Goal: Task Accomplishment & Management: Manage account settings

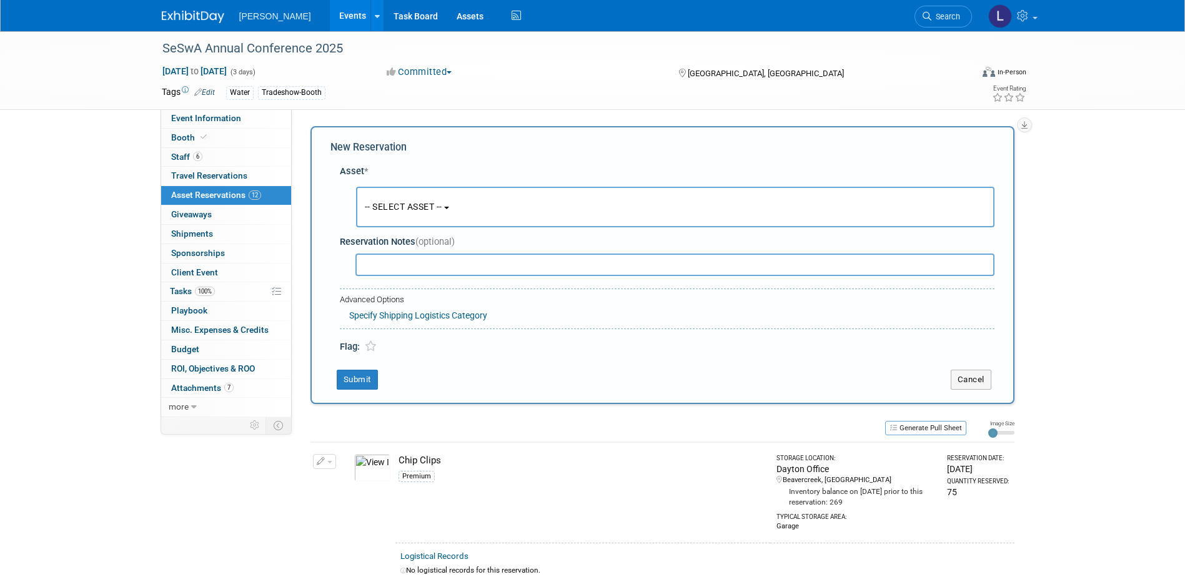
scroll to position [1011, 0]
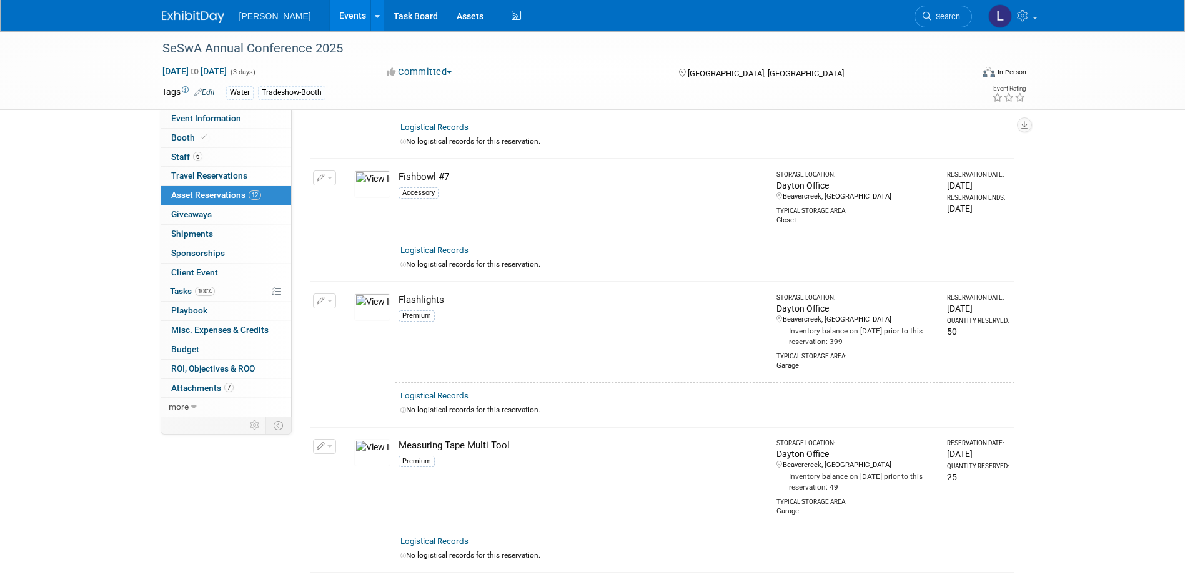
click at [330, 10] on link "Events" at bounding box center [353, 15] width 46 height 31
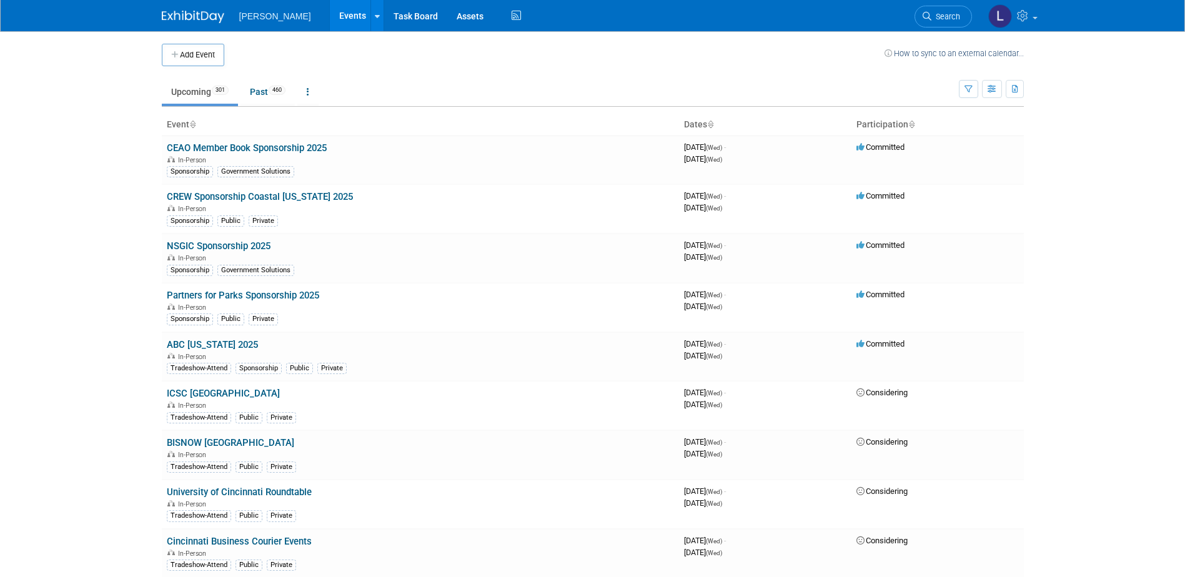
scroll to position [5561, 0]
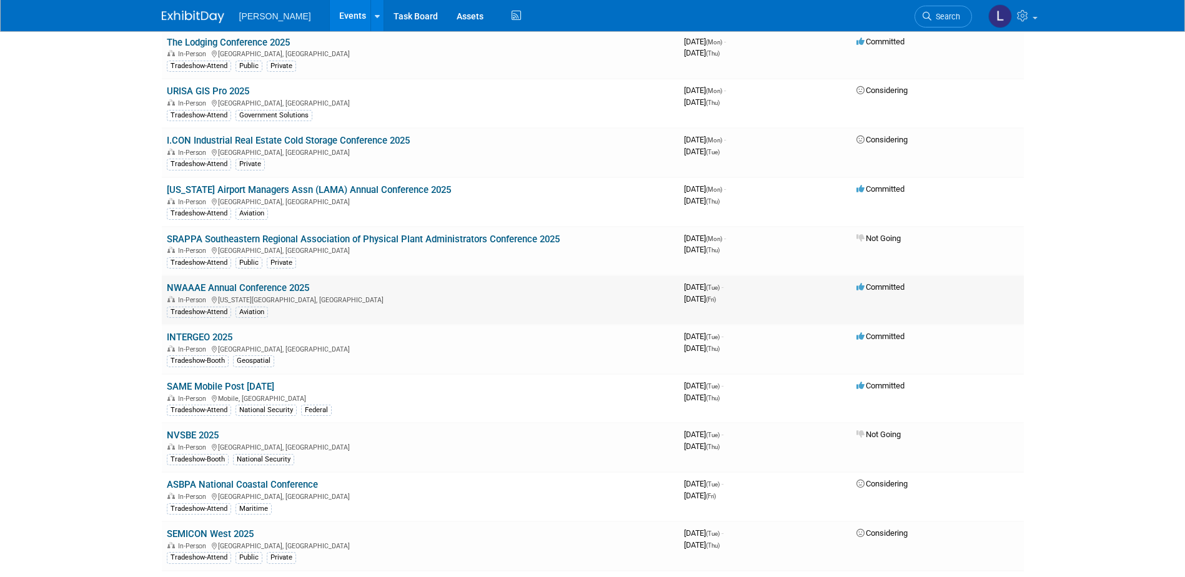
click at [277, 282] on link "NWAAAE Annual Conference 2025" at bounding box center [238, 287] width 142 height 11
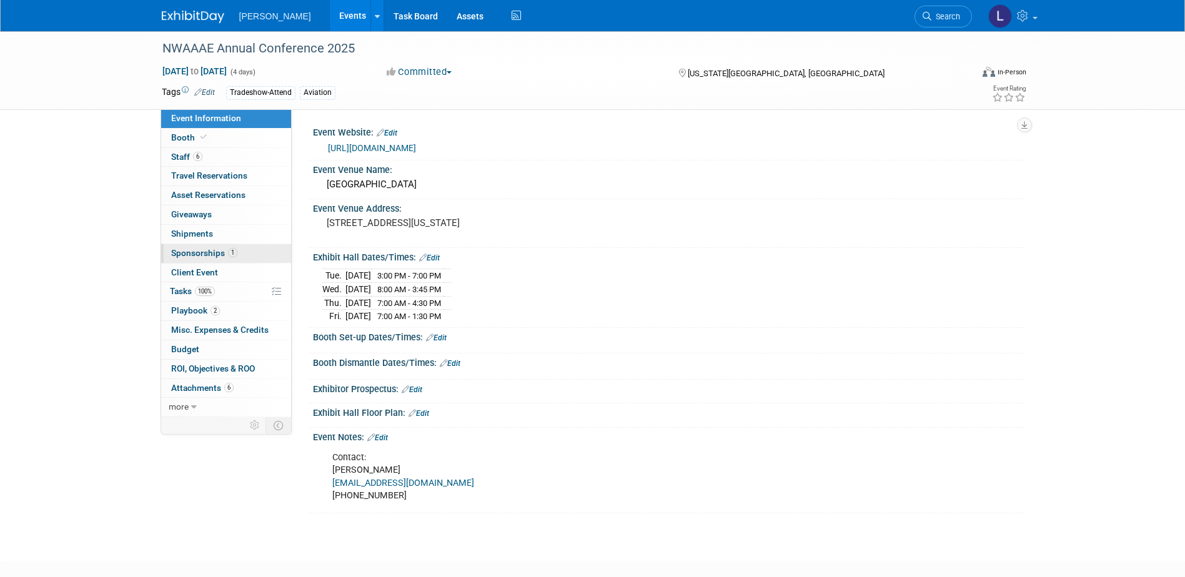
click at [234, 250] on span "1" at bounding box center [232, 252] width 9 height 9
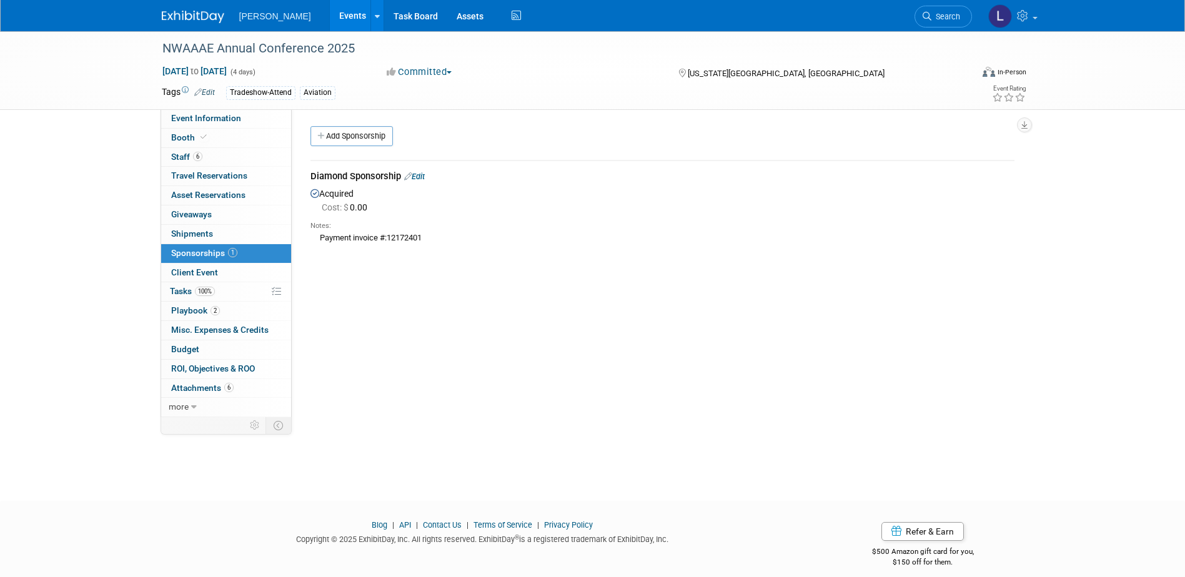
click at [417, 177] on link "Edit" at bounding box center [414, 176] width 21 height 9
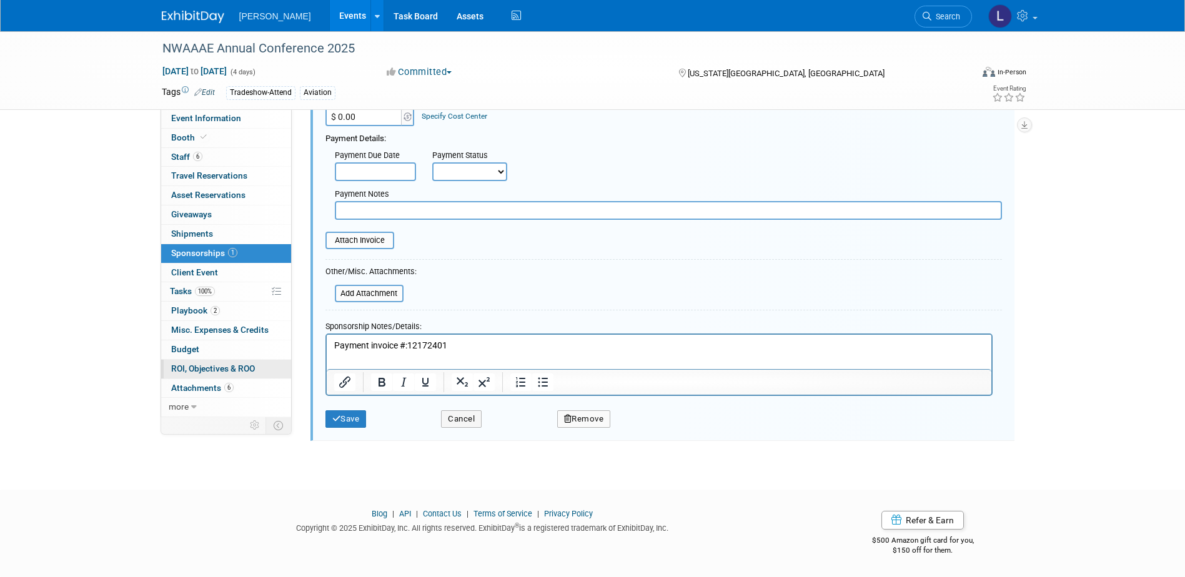
scroll to position [169, 0]
click at [361, 245] on input "file" at bounding box center [318, 240] width 149 height 15
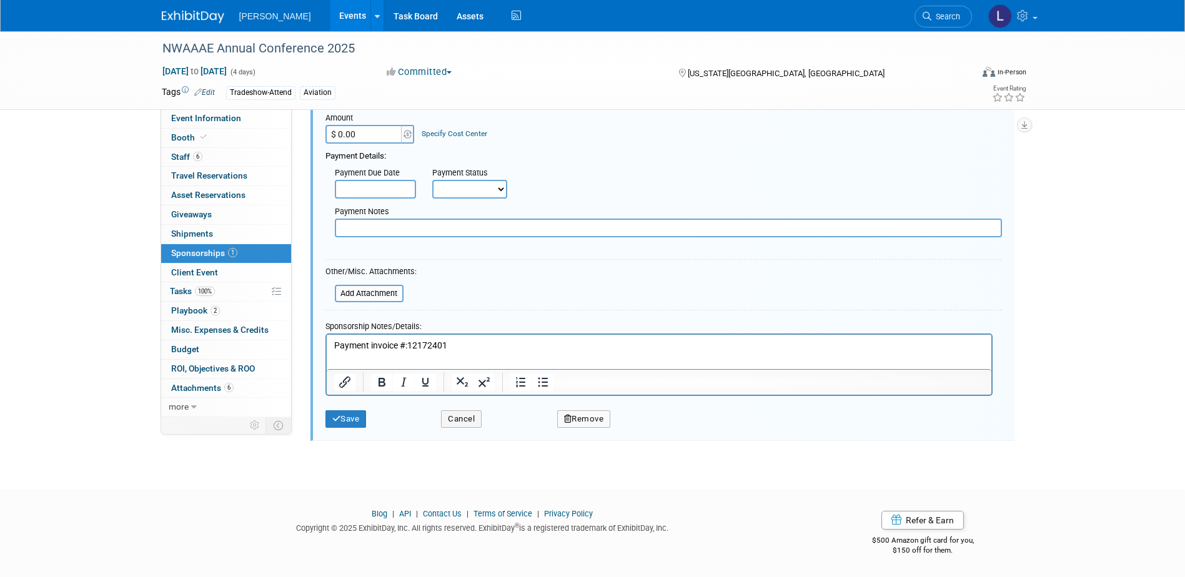
scroll to position [152, 0]
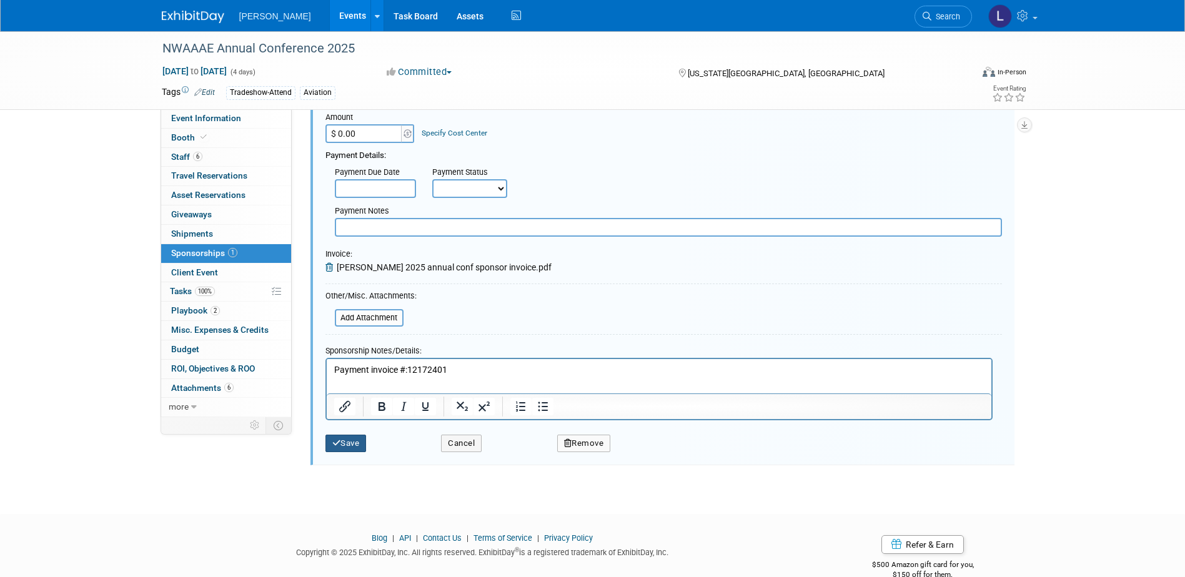
click at [355, 449] on button "Save" at bounding box center [345, 443] width 41 height 17
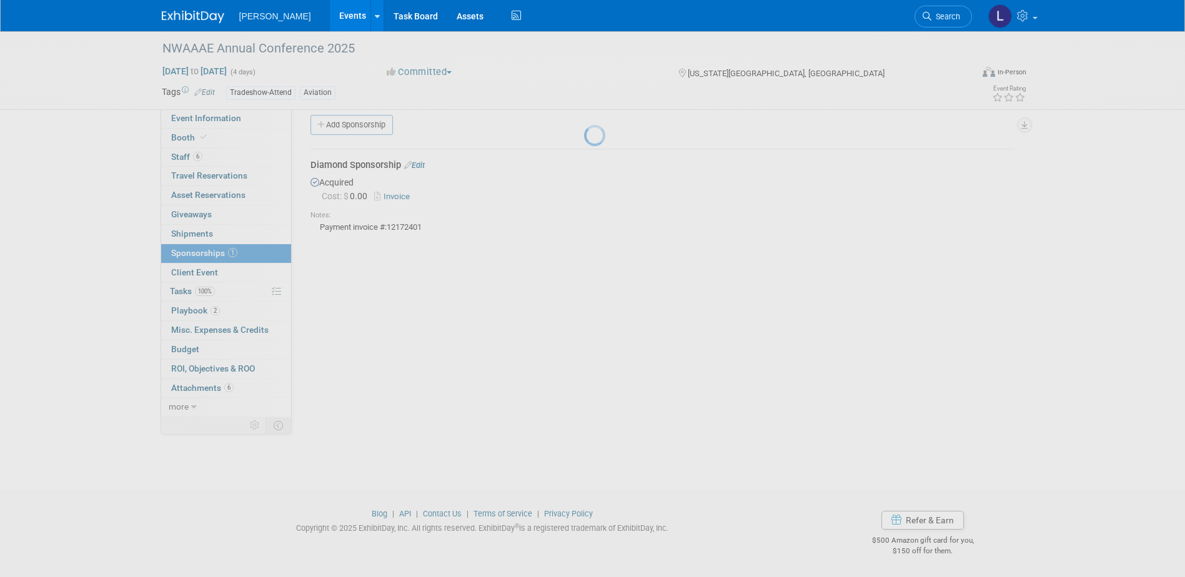
scroll to position [11, 0]
